Goal: Information Seeking & Learning: Learn about a topic

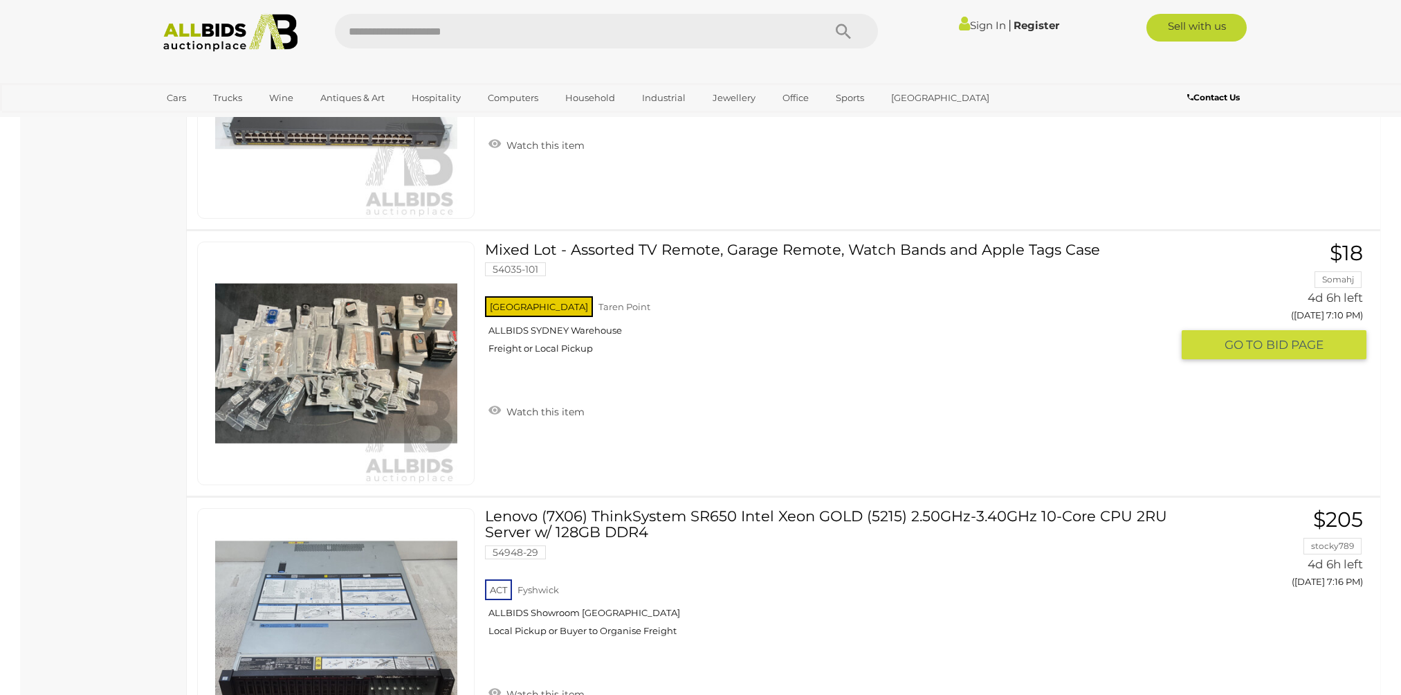
scroll to position [4222, 0]
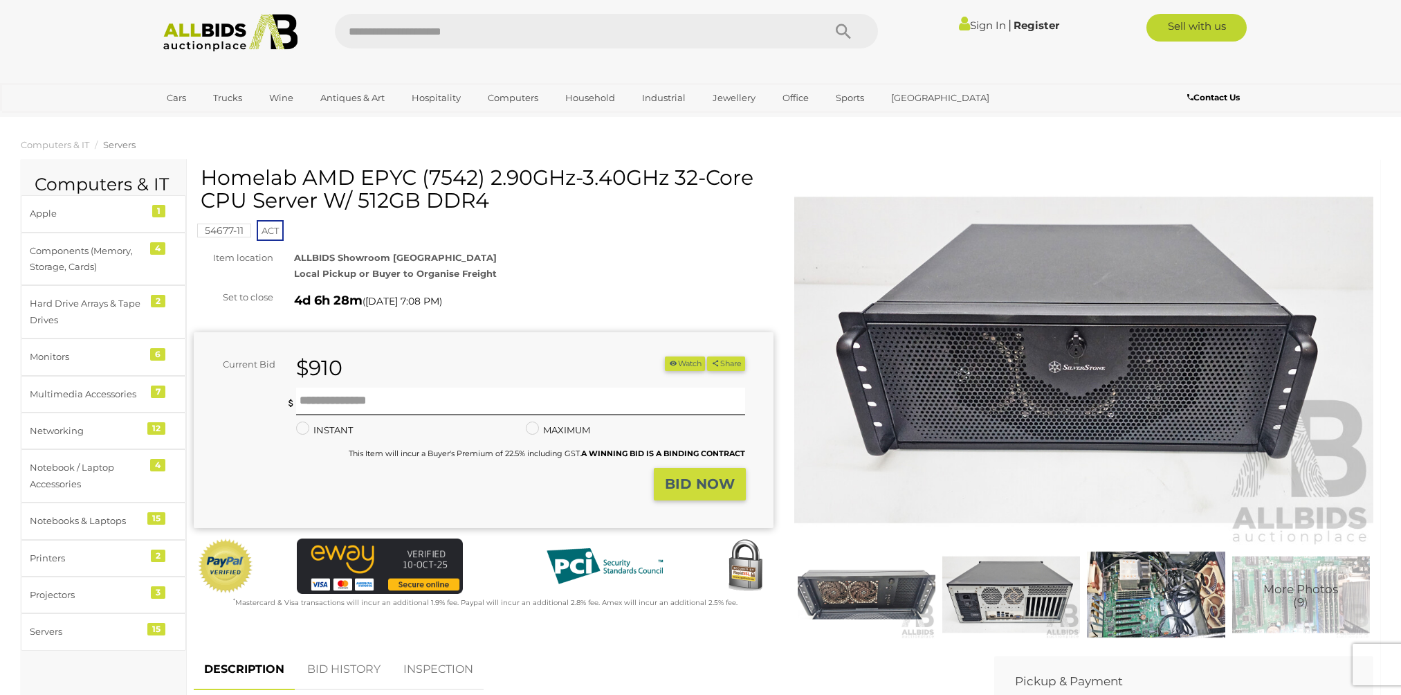
click at [853, 378] on img at bounding box center [1084, 360] width 580 height 374
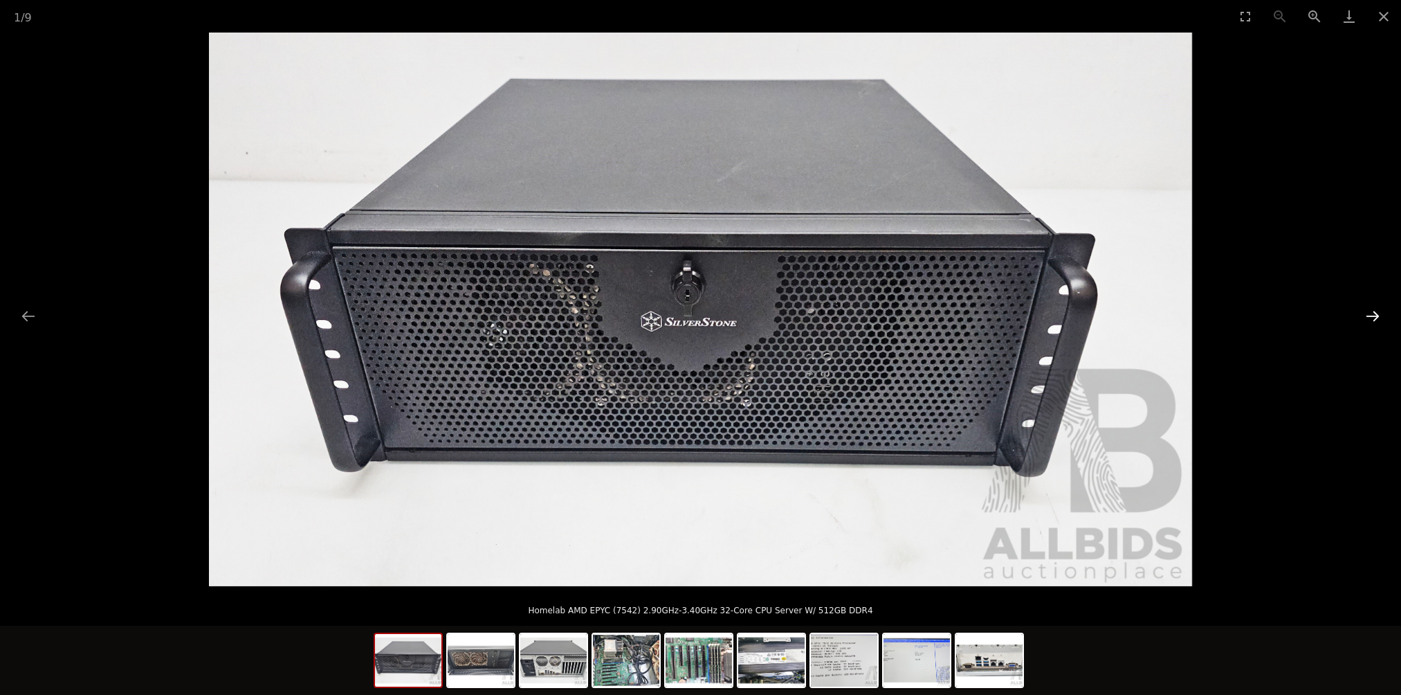
click at [1369, 321] on button "Next slide" at bounding box center [1372, 315] width 29 height 27
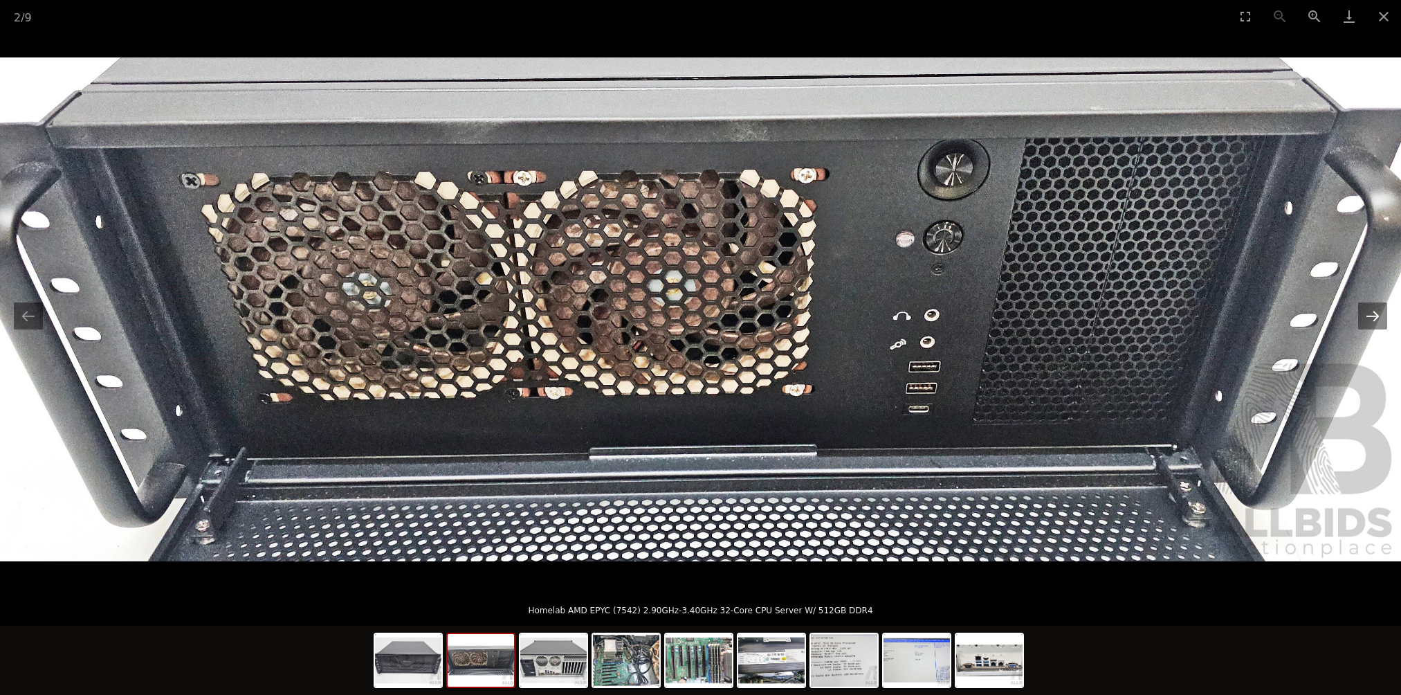
click at [1369, 321] on button "Next slide" at bounding box center [1372, 315] width 29 height 27
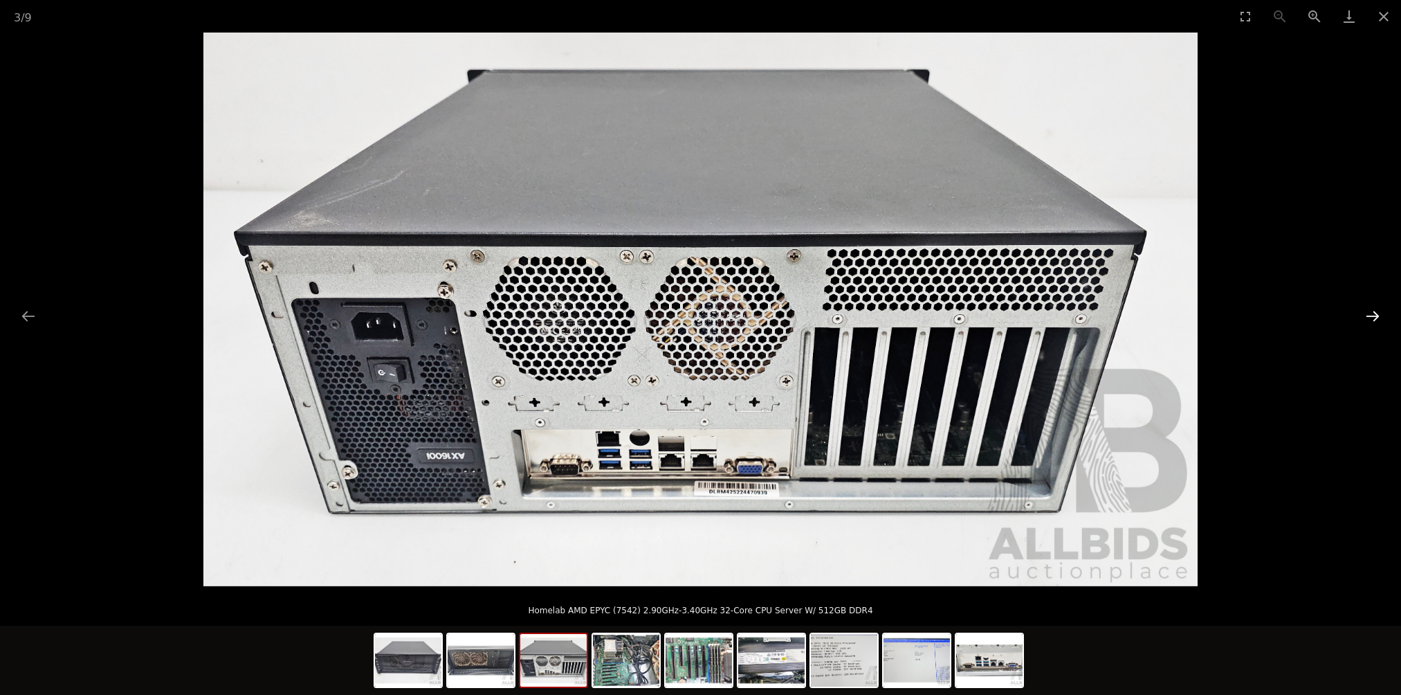
click at [1369, 321] on button "Next slide" at bounding box center [1372, 315] width 29 height 27
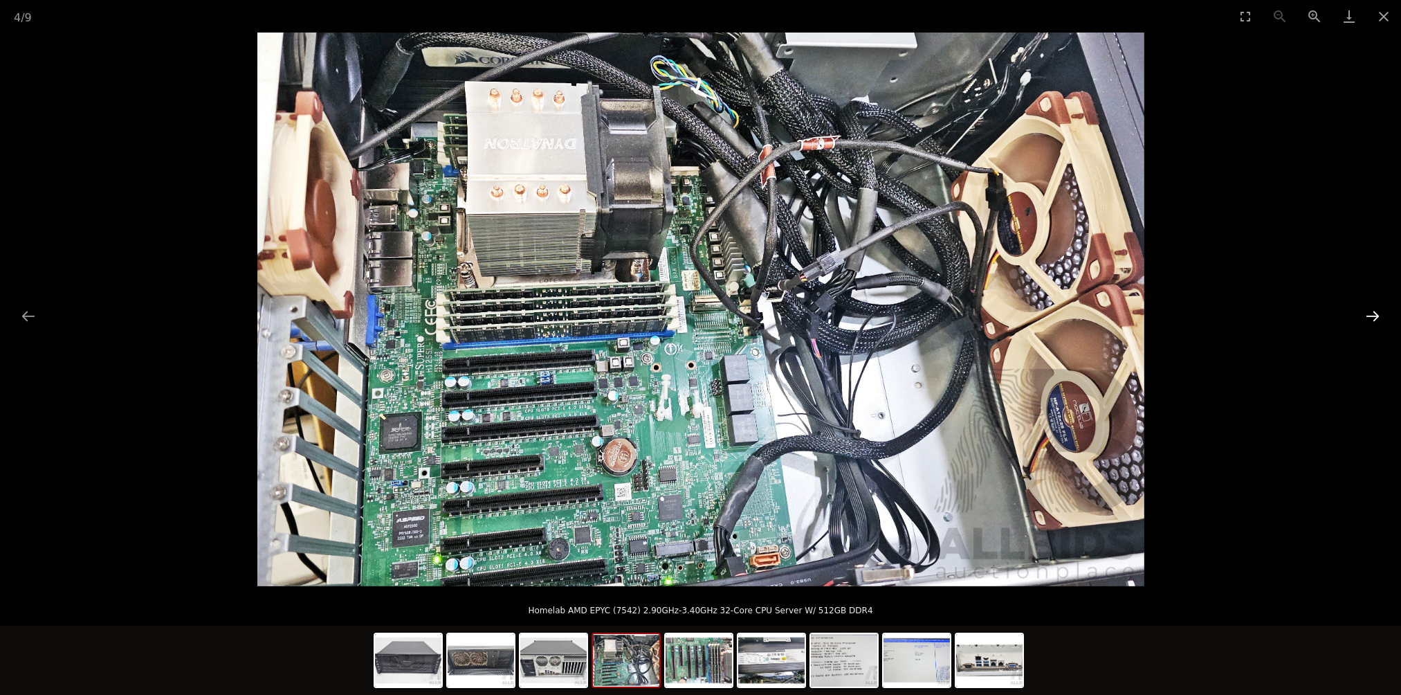
click at [1374, 315] on button "Next slide" at bounding box center [1372, 315] width 29 height 27
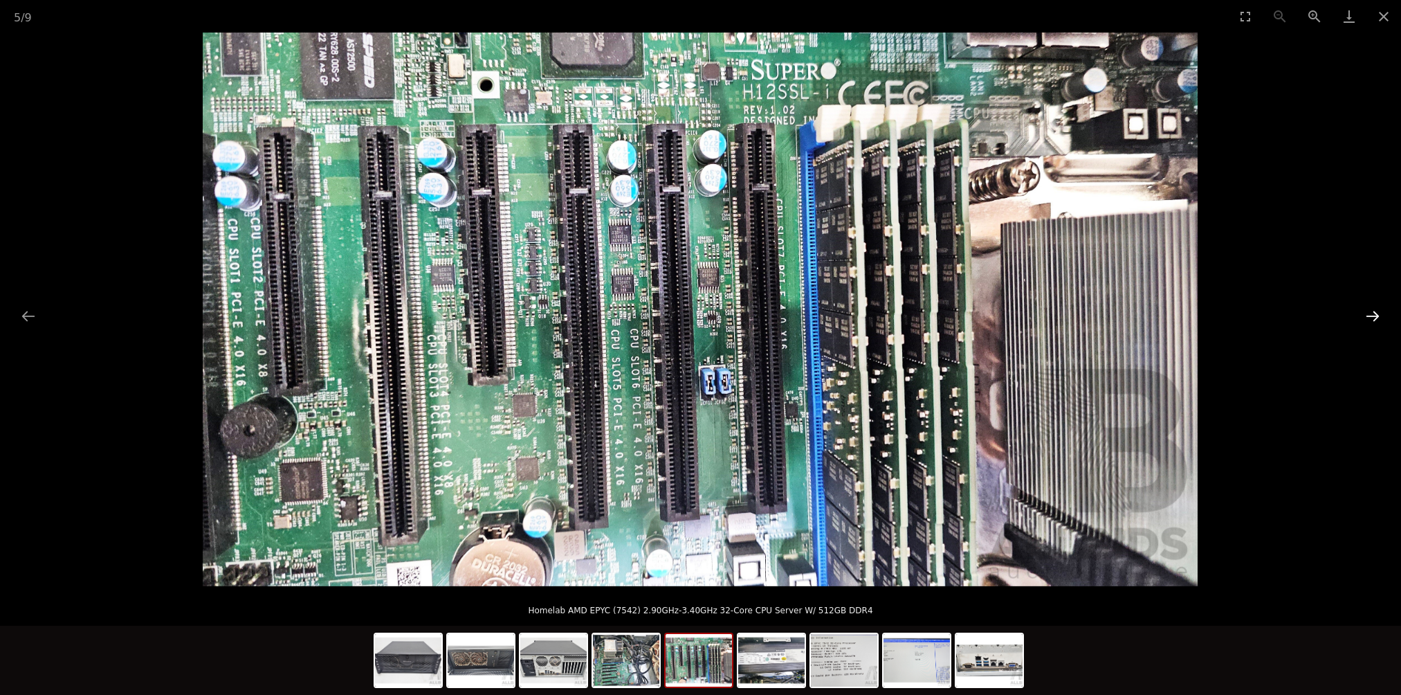
click at [1374, 315] on button "Next slide" at bounding box center [1372, 315] width 29 height 27
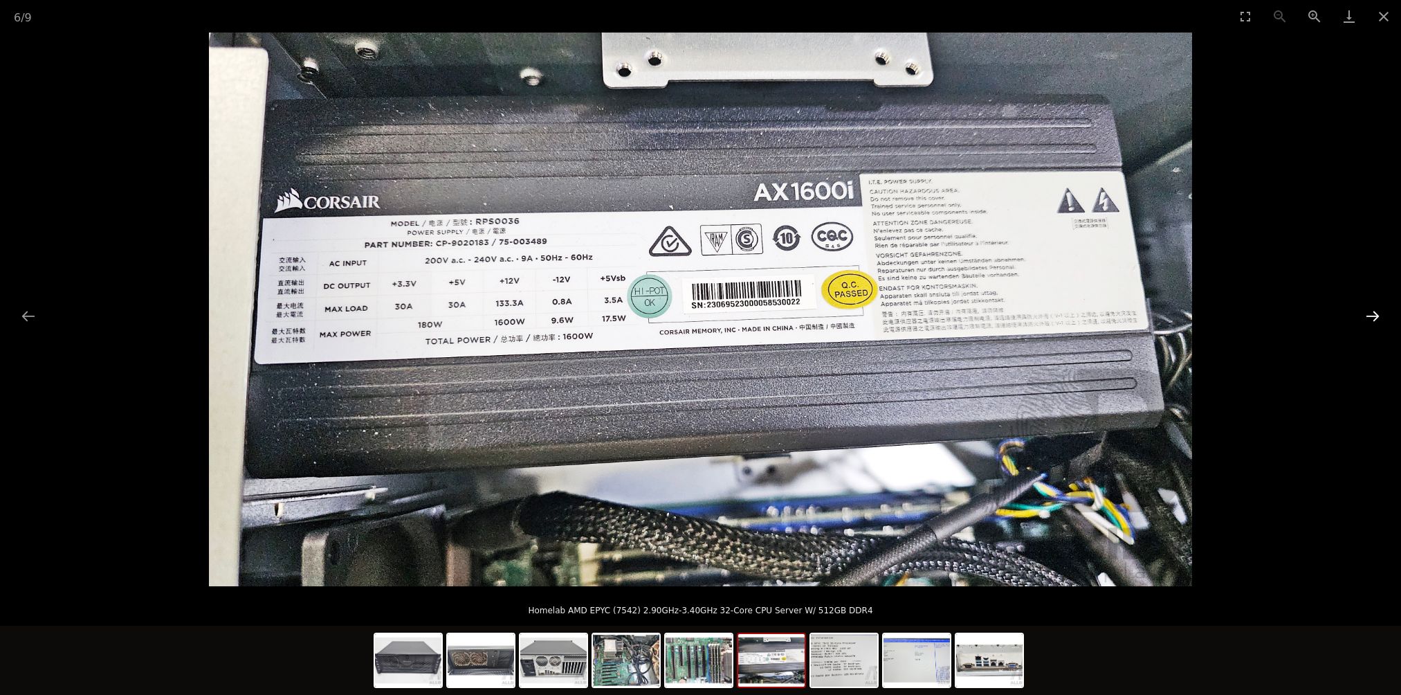
click at [1374, 315] on button "Next slide" at bounding box center [1372, 315] width 29 height 27
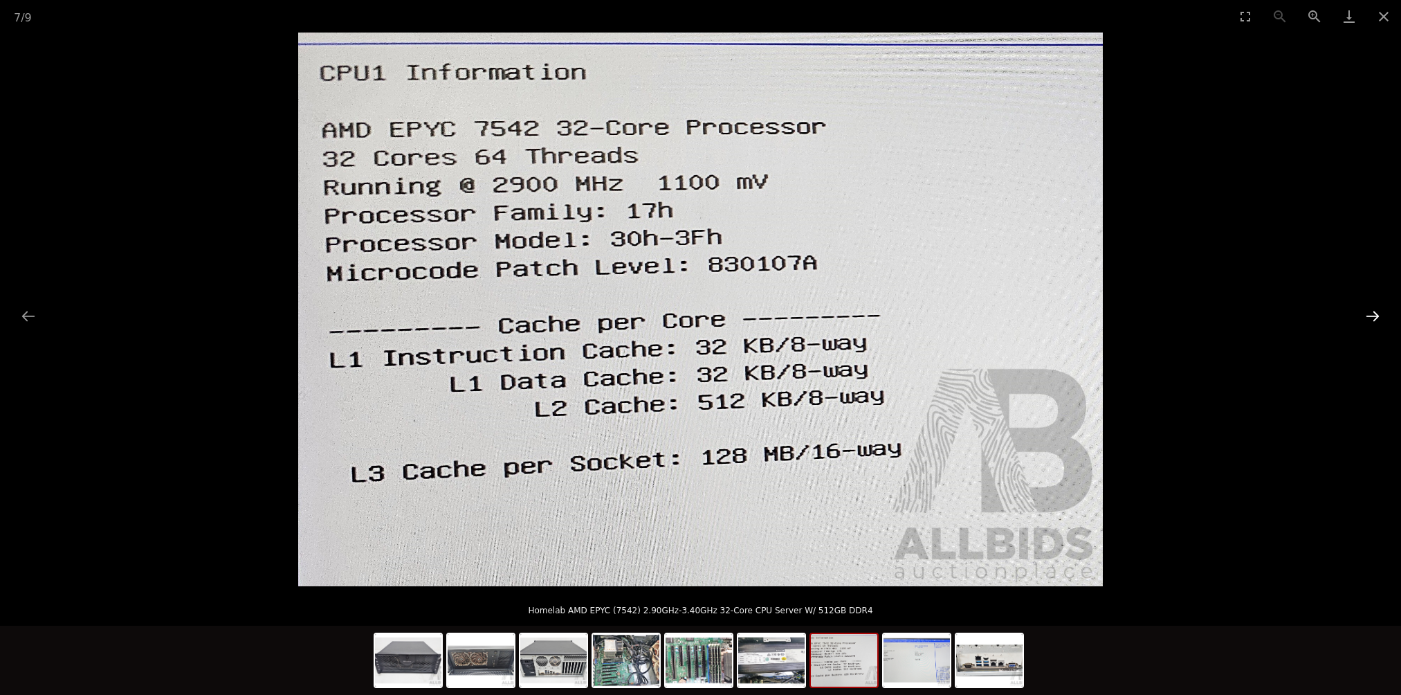
click at [1386, 309] on button "Next slide" at bounding box center [1372, 315] width 29 height 27
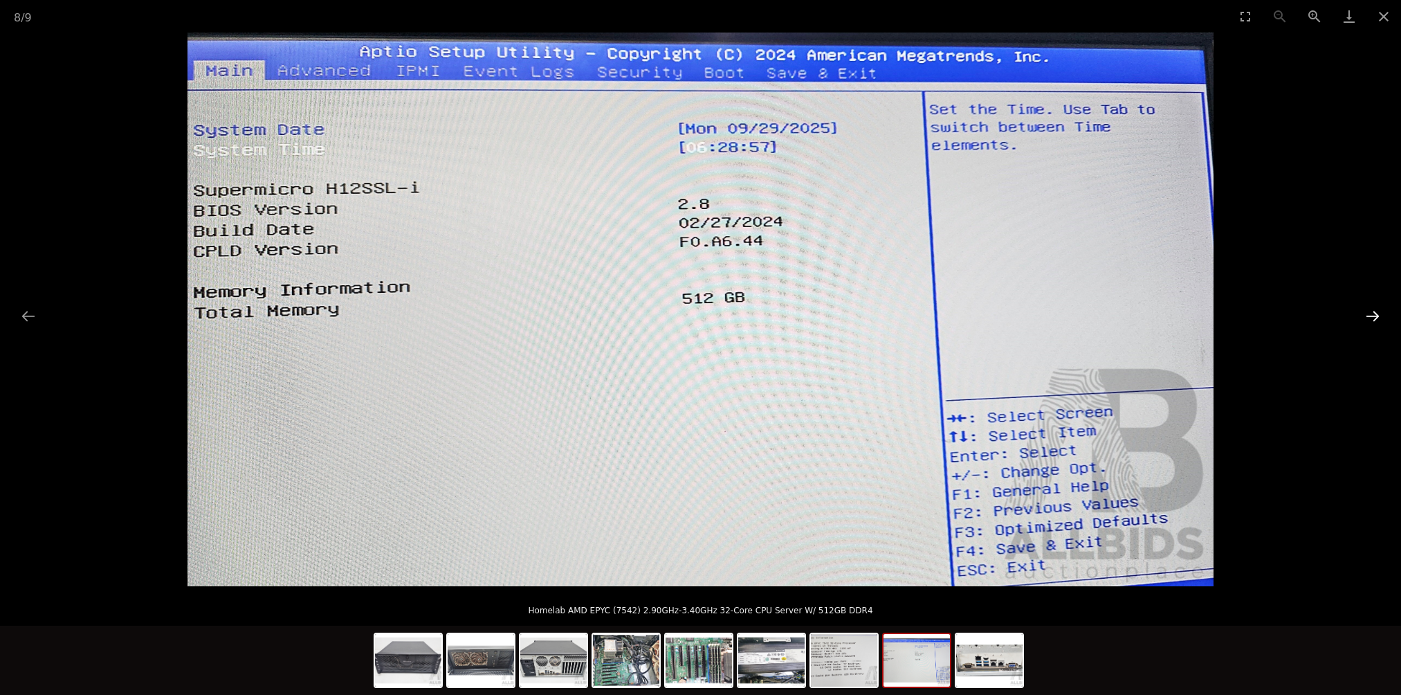
click at [1386, 309] on button "Next slide" at bounding box center [1372, 315] width 29 height 27
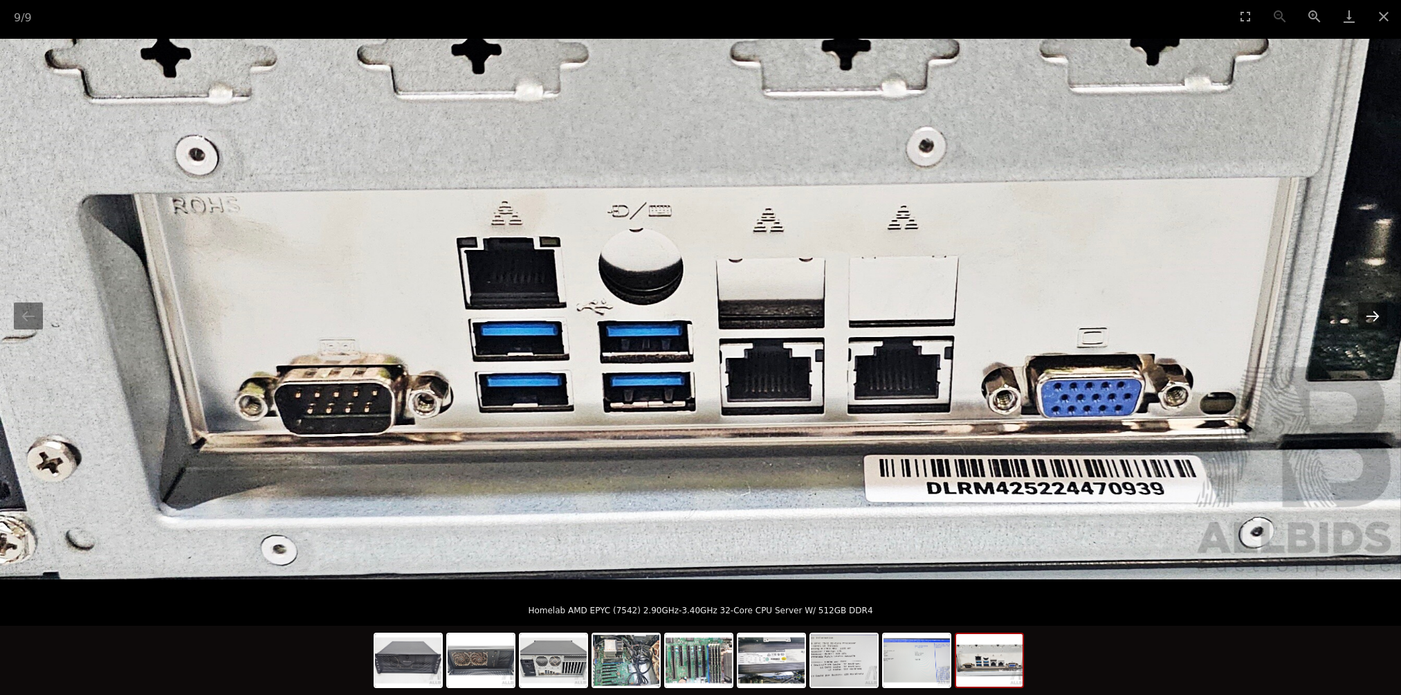
click at [1386, 309] on button "Next slide" at bounding box center [1372, 315] width 29 height 27
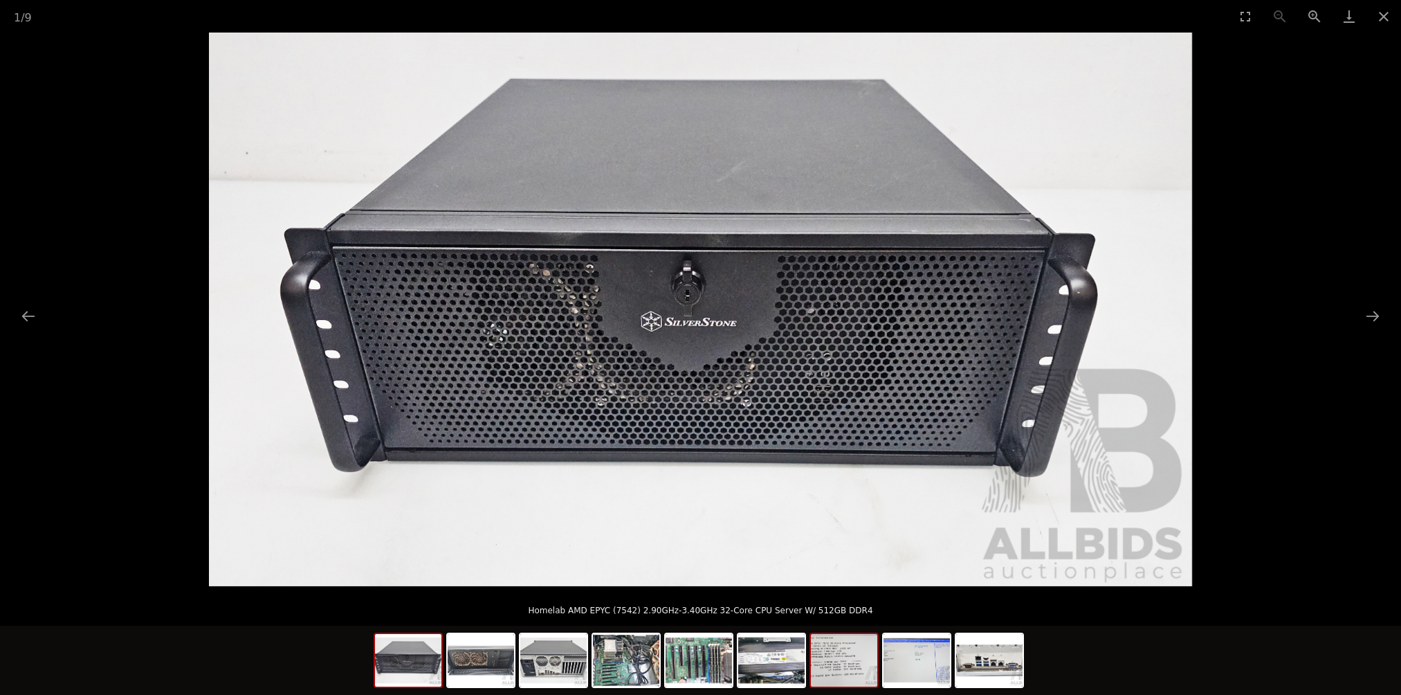
click at [840, 666] on img at bounding box center [844, 660] width 66 height 53
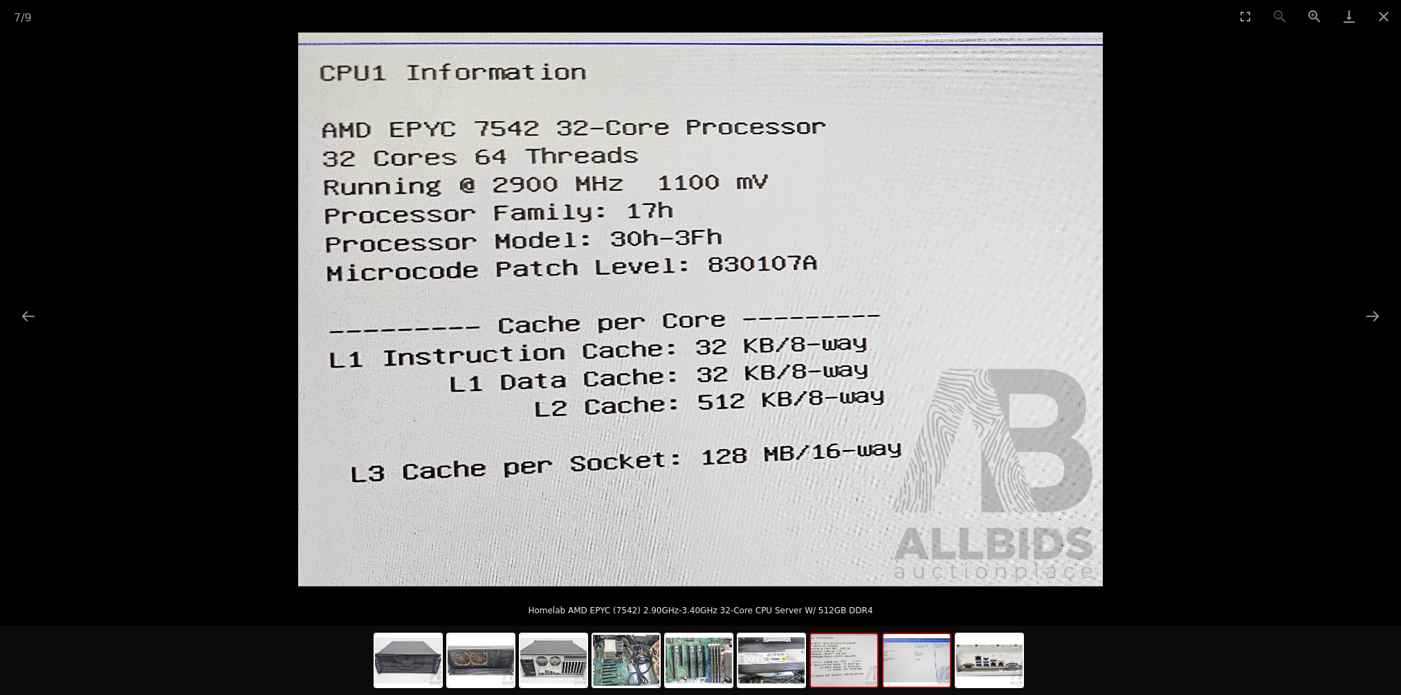
click at [911, 671] on img at bounding box center [917, 660] width 66 height 53
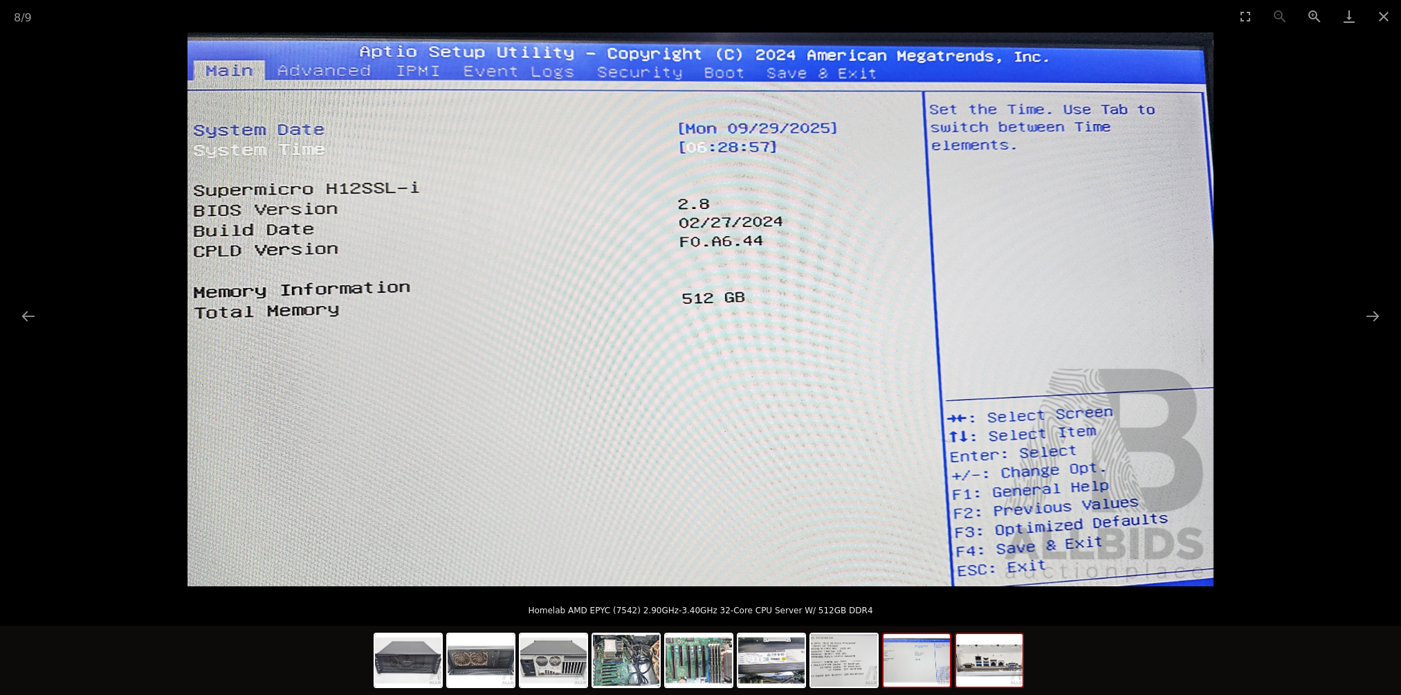
click at [1002, 657] on img at bounding box center [989, 660] width 66 height 53
